Goal: Find specific page/section: Find specific page/section

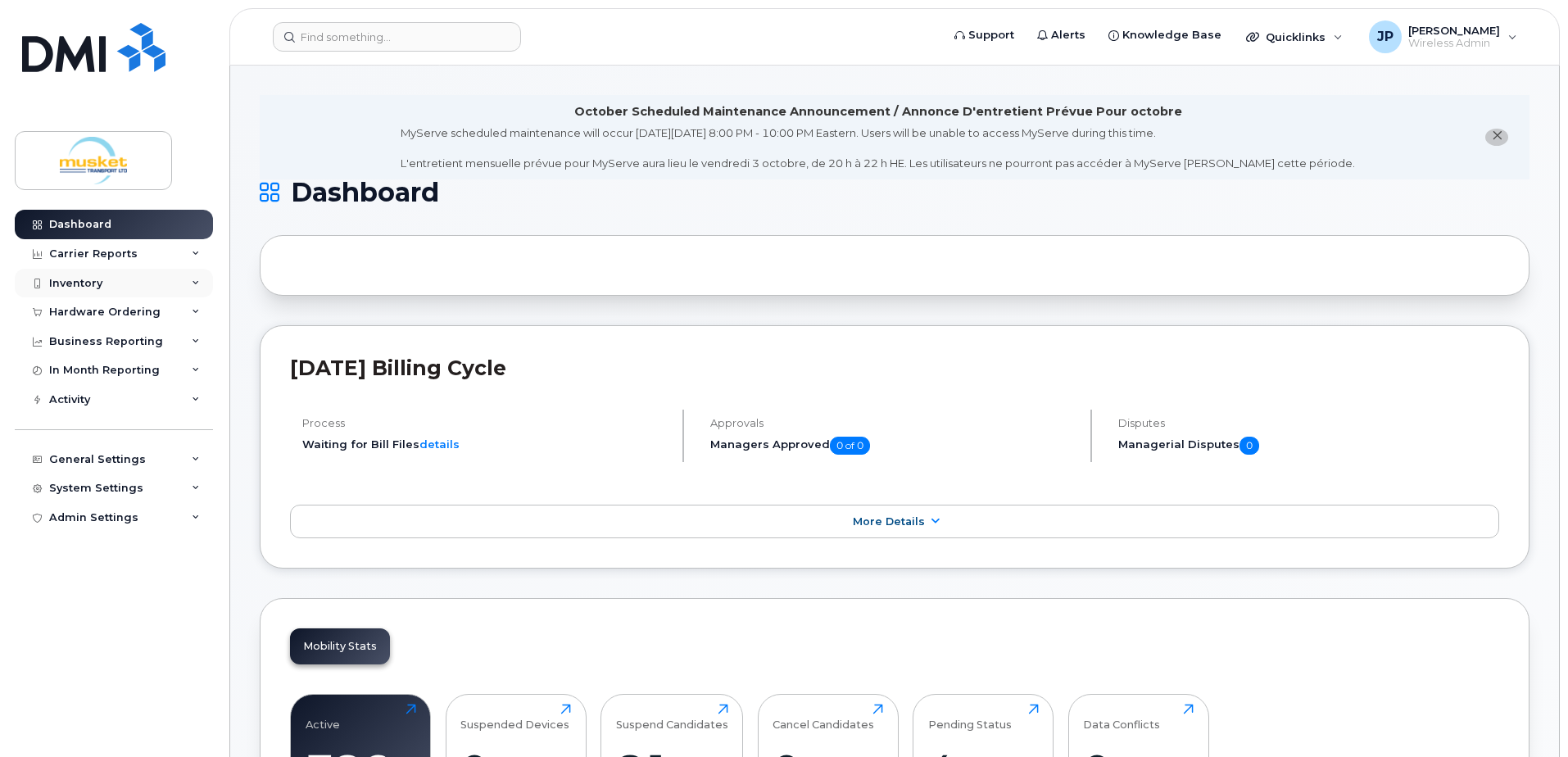
click at [100, 273] on div "Inventory" at bounding box center [113, 284] width 198 height 30
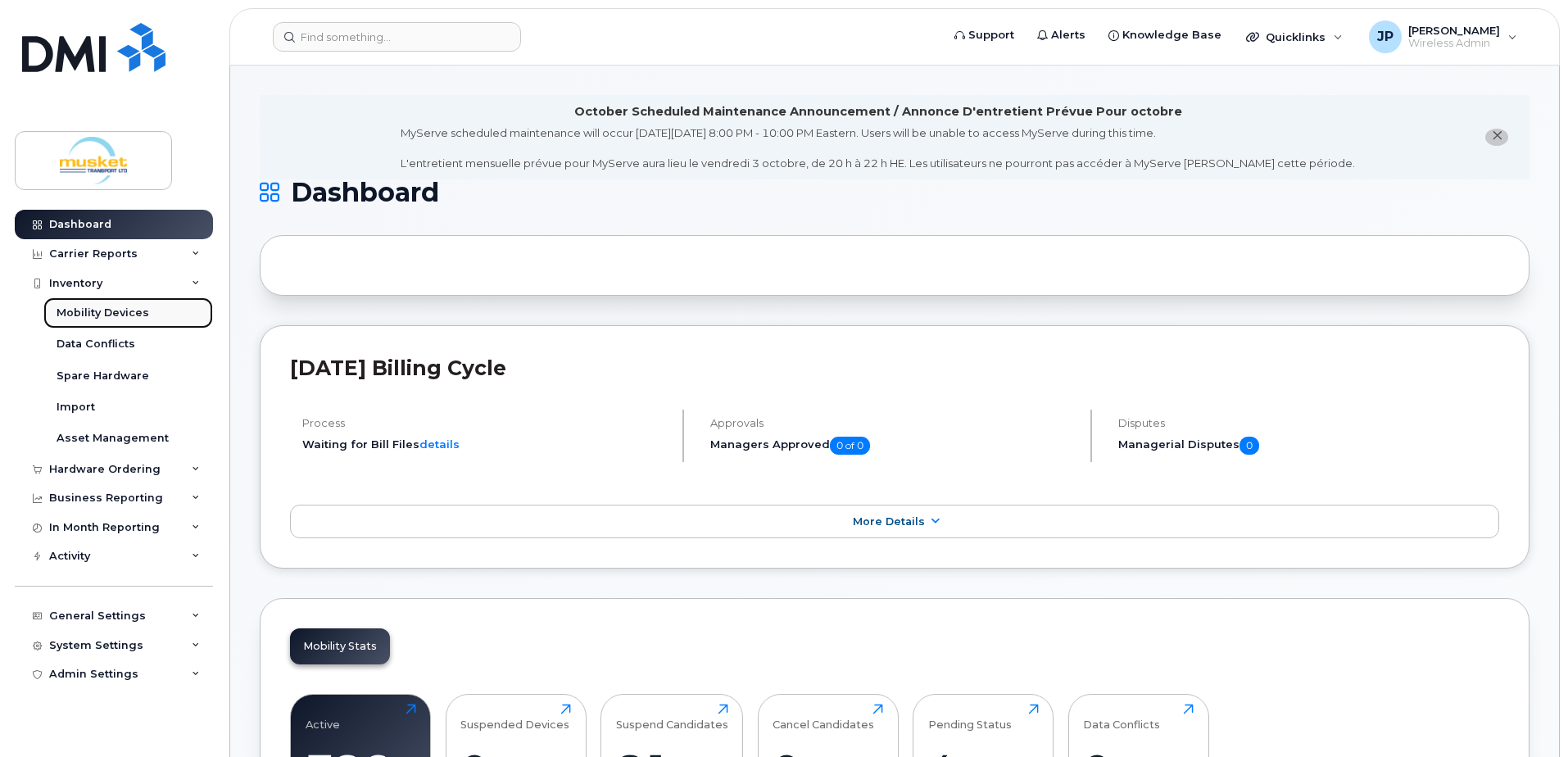
click at [96, 305] on link "Mobility Devices" at bounding box center [128, 313] width 169 height 32
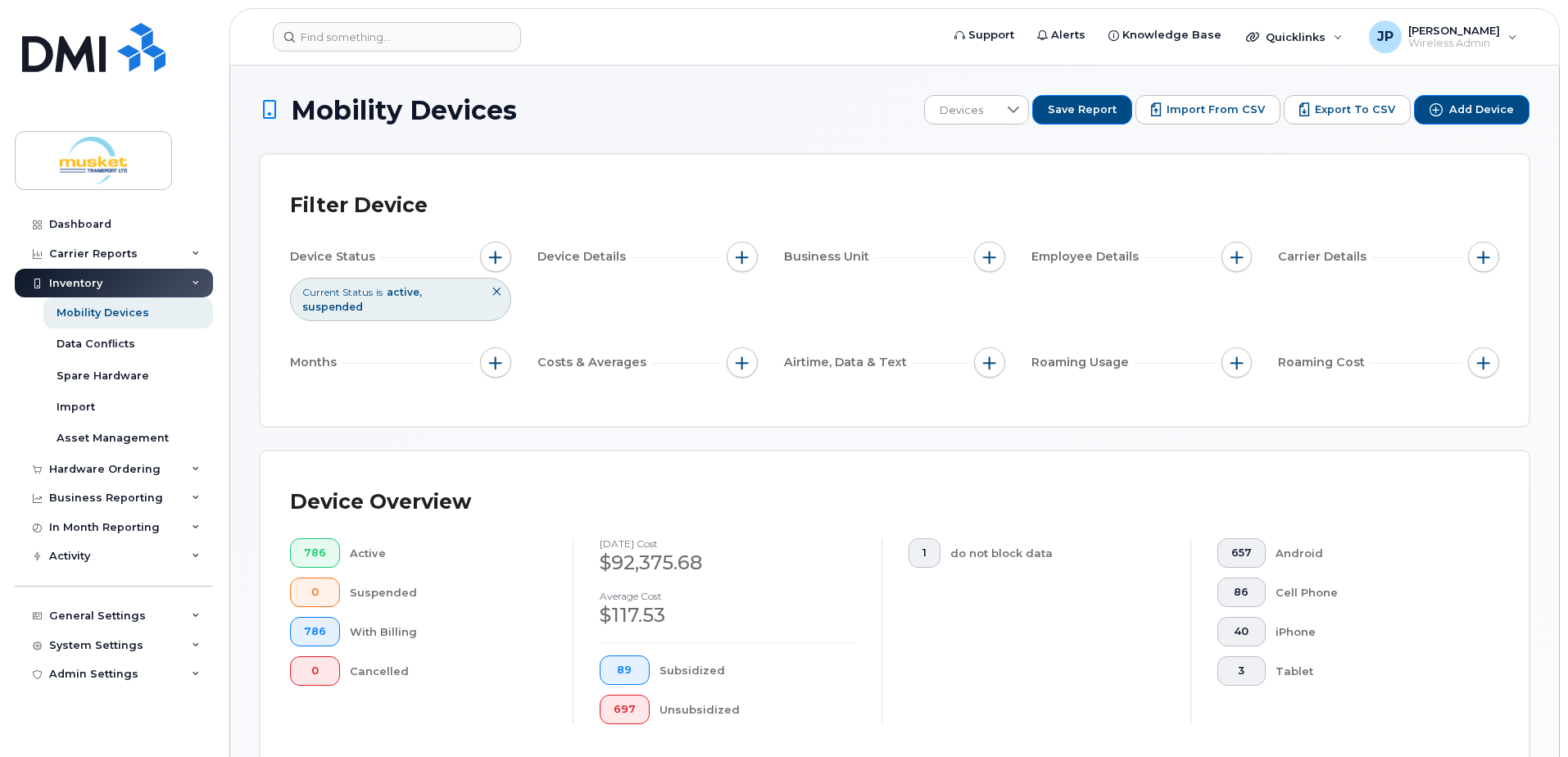
scroll to position [370, 0]
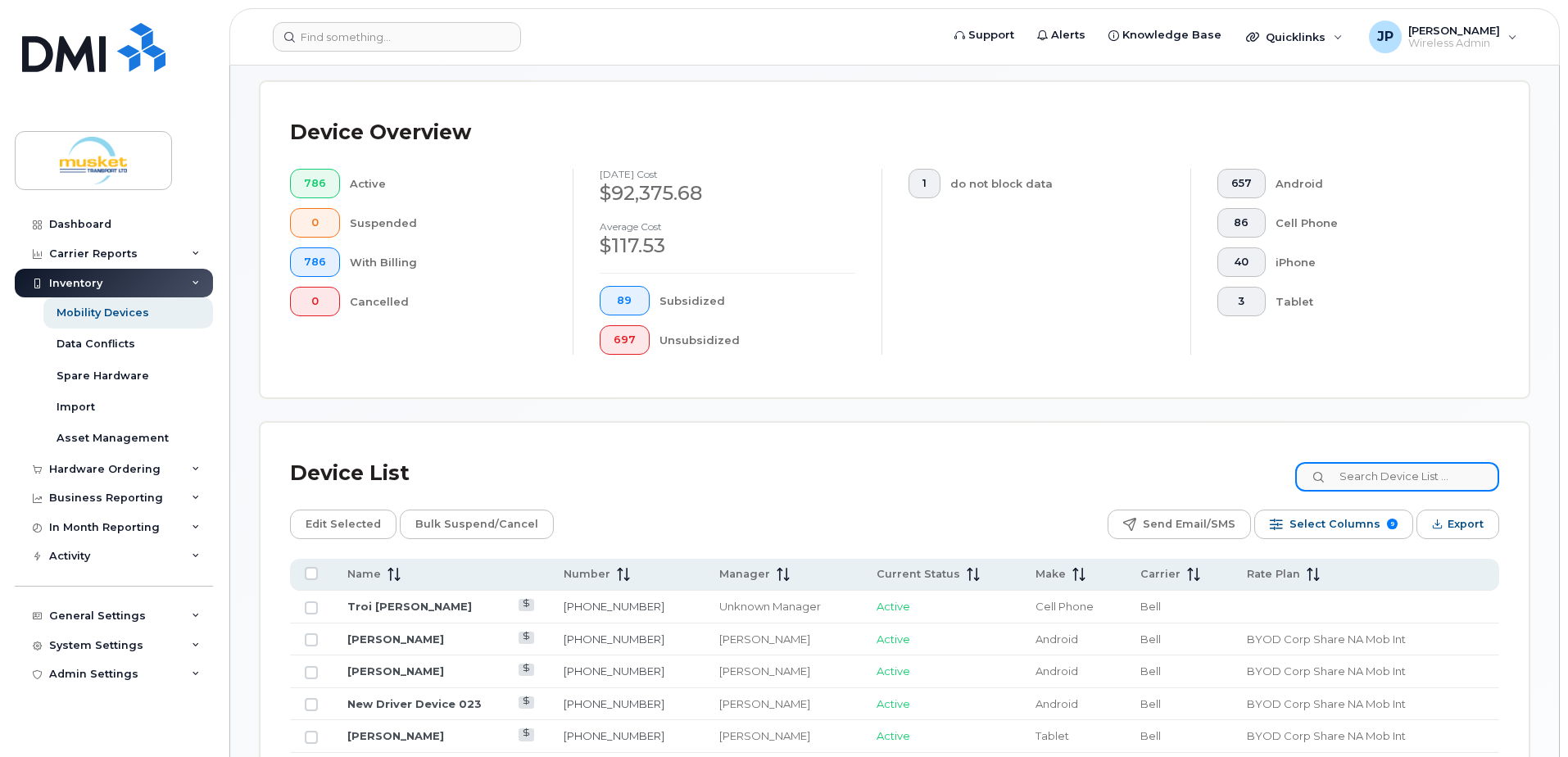
click at [1367, 479] on input at bounding box center [1398, 477] width 204 height 30
paste input "9053011297"
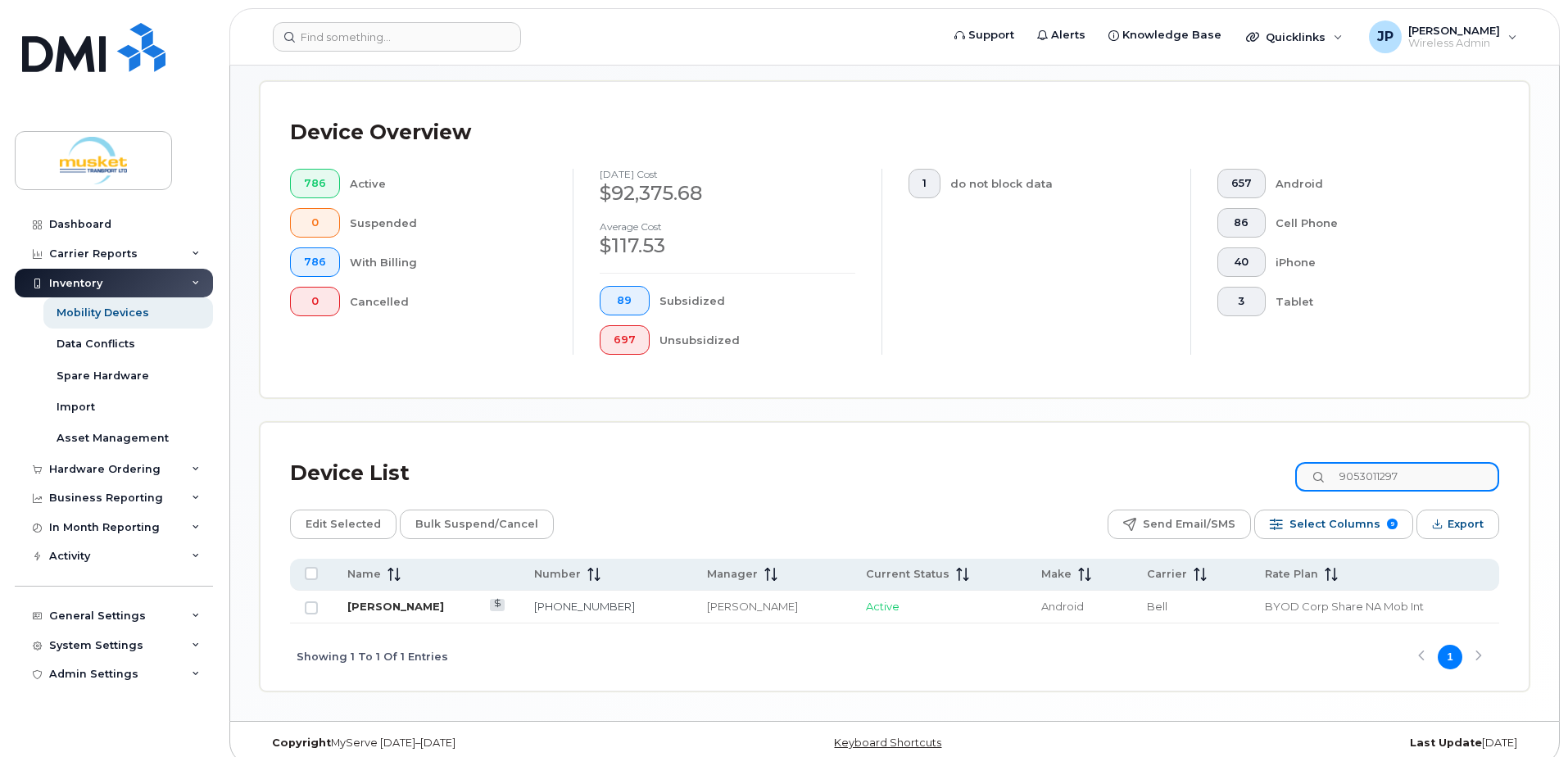
type input "9053011297"
click at [421, 605] on link "[PERSON_NAME]" at bounding box center [396, 605] width 97 height 13
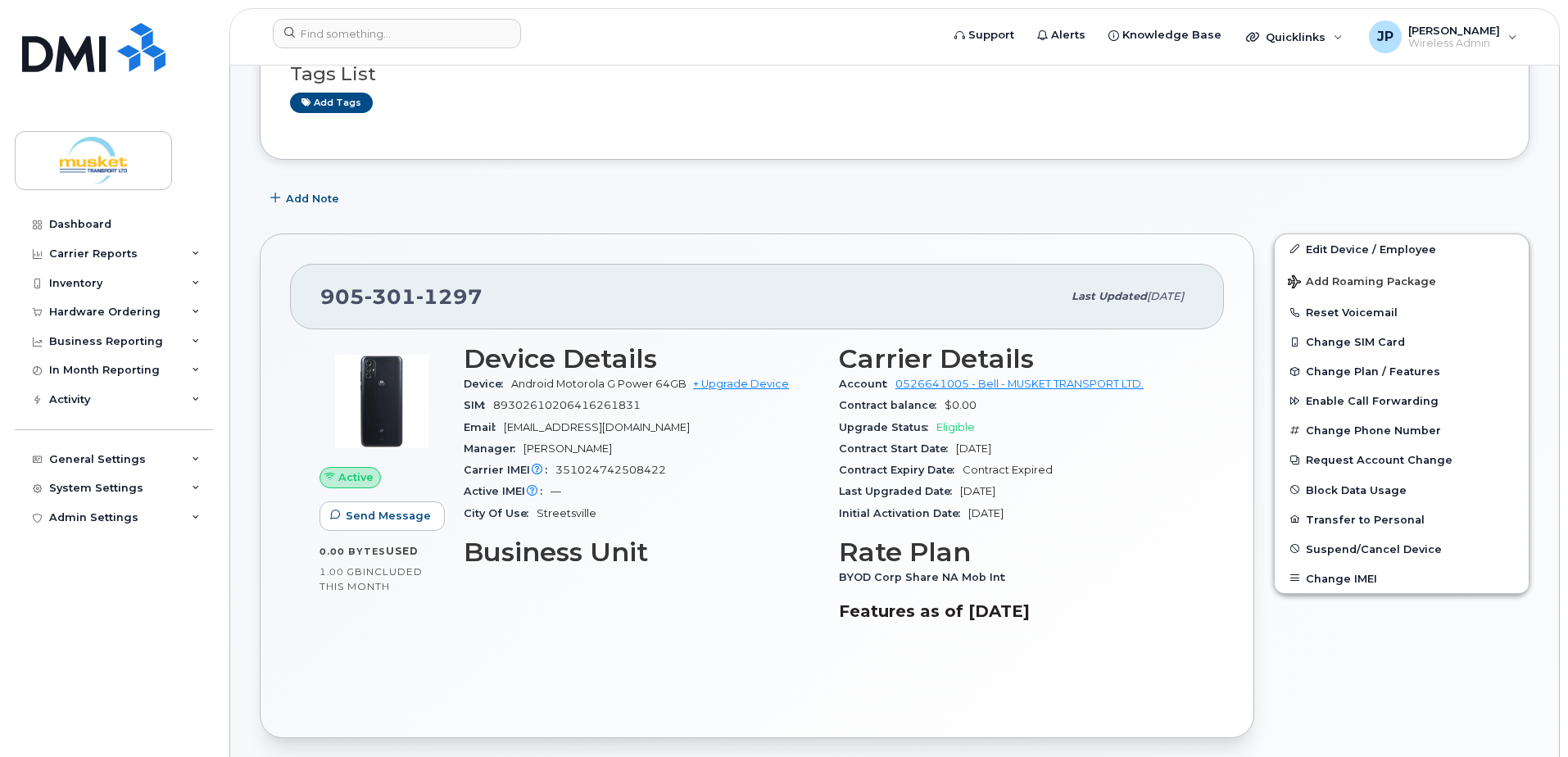
scroll to position [328, 0]
